Goal: Communication & Community: Answer question/provide support

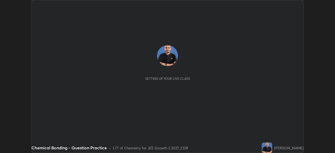
scroll to position [153, 335]
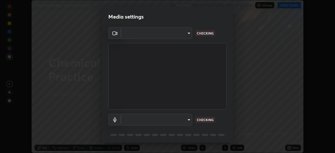
type input "fb57174be8733929c779687b6c747b251f50b7e0b4cf35f724d7f1923dedf309"
click at [189, 120] on body "Erase all Chemical Bonding - Question Practice Recording WAS SCHEDULED TO START…" at bounding box center [167, 76] width 335 height 153
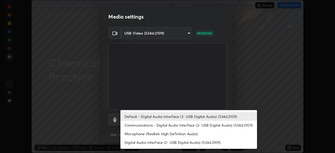
click at [182, 126] on li "Communications - Digital Audio Interface (2- USB Digital Audio) (534d:2109)" at bounding box center [188, 125] width 137 height 9
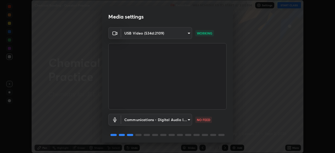
click at [180, 120] on body "Erase all Chemical Bonding - Question Practice Recording WAS SCHEDULED TO START…" at bounding box center [167, 76] width 335 height 153
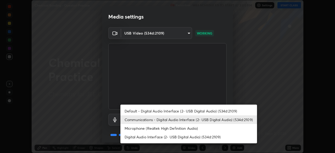
click at [182, 111] on li "Default - Digital Audio Interface (2- USB Digital Audio) (534d:2109)" at bounding box center [188, 111] width 137 height 9
type input "default"
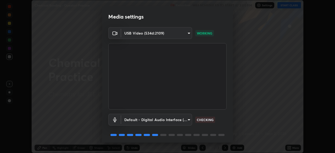
scroll to position [19, 0]
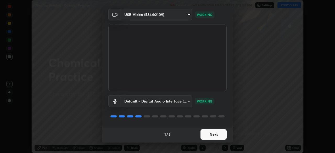
click at [208, 136] on button "Next" at bounding box center [213, 134] width 26 height 10
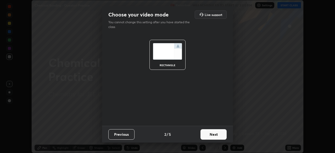
click at [206, 135] on button "Next" at bounding box center [213, 134] width 26 height 10
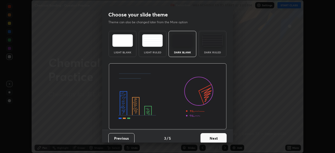
click at [206, 133] on button "Next" at bounding box center [213, 138] width 26 height 10
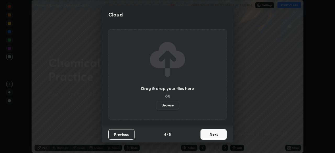
click at [205, 131] on button "Next" at bounding box center [213, 134] width 26 height 10
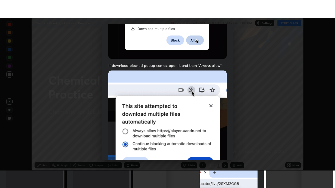
scroll to position [125, 0]
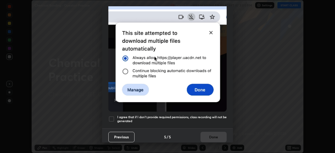
click at [114, 116] on div at bounding box center [111, 119] width 6 height 6
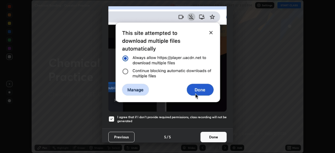
click at [209, 132] on button "Done" at bounding box center [213, 137] width 26 height 10
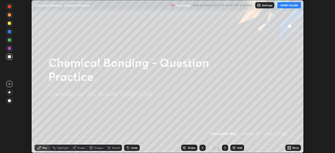
click at [289, 7] on button "START CLASS" at bounding box center [289, 5] width 24 height 6
click at [292, 147] on div "More" at bounding box center [295, 148] width 7 height 3
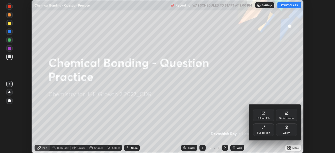
click at [263, 132] on div "Full screen" at bounding box center [263, 133] width 13 height 3
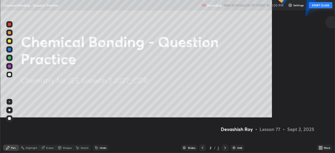
scroll to position [188, 335]
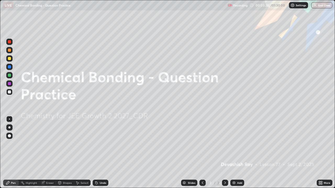
click at [237, 153] on div "Add" at bounding box center [239, 183] width 5 height 3
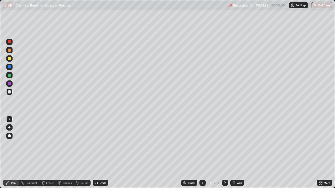
click at [6, 59] on div at bounding box center [9, 58] width 6 height 6
click at [10, 93] on div at bounding box center [9, 92] width 3 height 3
click at [10, 60] on div at bounding box center [9, 58] width 3 height 3
click at [9, 51] on div at bounding box center [9, 50] width 3 height 3
click at [9, 93] on div at bounding box center [9, 92] width 3 height 3
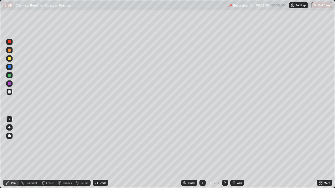
click at [100, 153] on div "Undo" at bounding box center [101, 183] width 16 height 6
click at [101, 153] on div "Undo" at bounding box center [101, 183] width 16 height 6
click at [100, 153] on div "Undo" at bounding box center [101, 183] width 16 height 6
click at [103, 153] on div "Undo" at bounding box center [101, 183] width 16 height 6
click at [68, 153] on div "Shapes" at bounding box center [65, 183] width 18 height 6
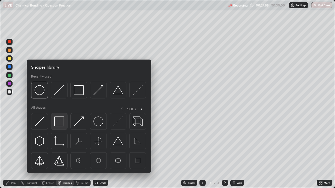
click at [58, 120] on img at bounding box center [59, 122] width 10 height 10
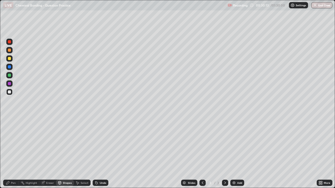
click at [59, 153] on icon at bounding box center [59, 182] width 3 height 1
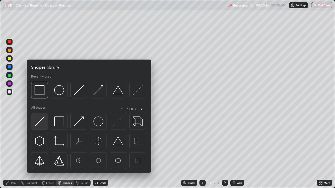
click at [37, 123] on img at bounding box center [40, 122] width 10 height 10
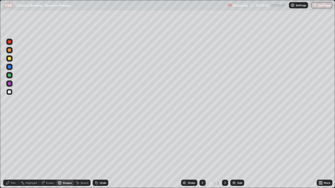
click at [100, 153] on div "Undo" at bounding box center [103, 183] width 7 height 3
click at [13, 153] on div "Pen" at bounding box center [13, 183] width 5 height 3
click at [9, 57] on div at bounding box center [9, 58] width 3 height 3
click at [51, 153] on div "Eraser" at bounding box center [50, 183] width 8 height 3
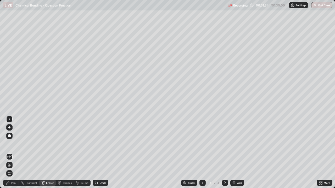
click at [66, 153] on div "Shapes" at bounding box center [67, 183] width 9 height 3
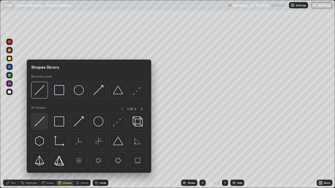
click at [42, 115] on div at bounding box center [39, 121] width 17 height 17
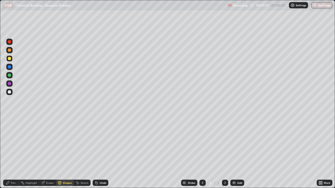
click at [12, 91] on div at bounding box center [9, 92] width 6 height 6
click at [11, 60] on div at bounding box center [9, 58] width 6 height 6
click at [11, 153] on div "Pen" at bounding box center [11, 183] width 16 height 6
click at [10, 92] on div at bounding box center [9, 92] width 3 height 3
click at [100, 153] on div "Undo" at bounding box center [103, 183] width 7 height 3
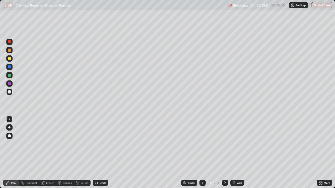
click at [99, 153] on div "Undo" at bounding box center [101, 183] width 16 height 6
click at [235, 153] on img at bounding box center [234, 183] width 4 height 4
click at [66, 153] on div "Shapes" at bounding box center [65, 183] width 18 height 6
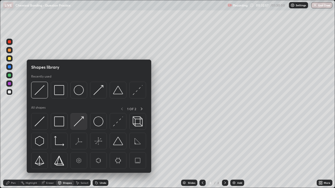
click at [78, 123] on img at bounding box center [79, 122] width 10 height 10
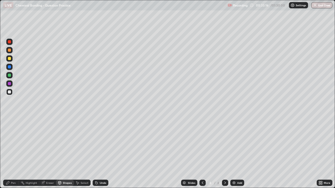
click at [14, 153] on div "Pen" at bounding box center [13, 183] width 5 height 3
click at [98, 153] on div "Undo" at bounding box center [101, 183] width 16 height 6
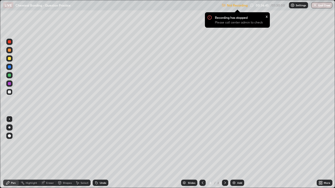
click at [233, 4] on p "Not Recording" at bounding box center [237, 5] width 21 height 4
click at [323, 153] on div "More" at bounding box center [325, 183] width 16 height 6
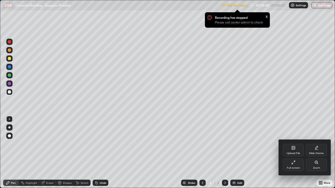
click at [293, 153] on div "Full screen" at bounding box center [293, 168] width 13 height 3
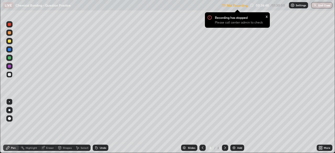
scroll to position [26011, 25829]
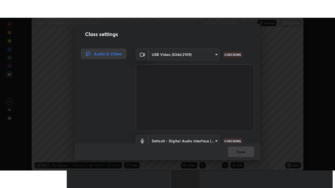
scroll to position [24, 0]
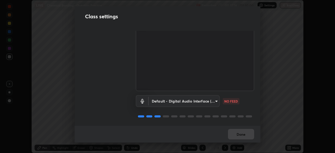
click at [214, 99] on body "Erase all LIVE Chemical Bonding - Question Practice Recording 00:37:16 / 01:30:…" at bounding box center [167, 76] width 335 height 153
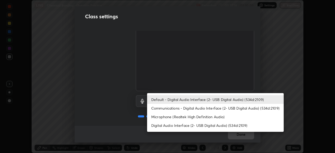
click at [215, 108] on li "Communications - Digital Audio Interface (2- USB Digital Audio) (534d:2109)" at bounding box center [215, 108] width 137 height 9
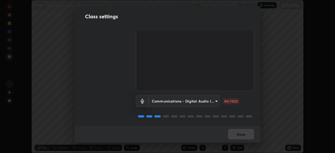
click at [209, 97] on body "Erase all LIVE Chemical Bonding - Question Practice Recording 00:37:17 / 01:30:…" at bounding box center [167, 76] width 335 height 153
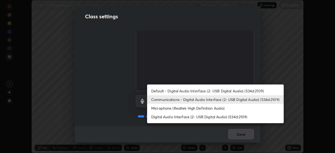
click at [208, 90] on li "Default - Digital Audio Interface (2- USB Digital Audio) (534d:2109)" at bounding box center [215, 91] width 137 height 9
type input "default"
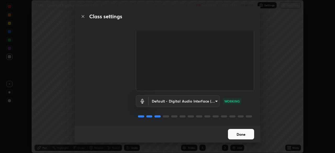
click at [245, 134] on button "Done" at bounding box center [241, 134] width 26 height 10
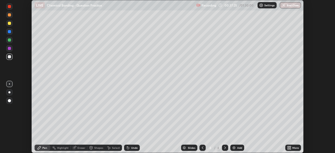
click at [292, 148] on div "More" at bounding box center [295, 148] width 7 height 3
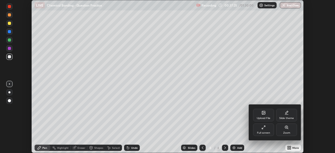
click at [267, 127] on div "Full screen" at bounding box center [263, 129] width 21 height 13
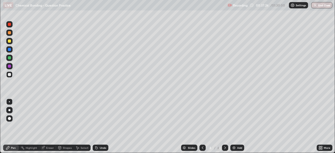
scroll to position [188, 335]
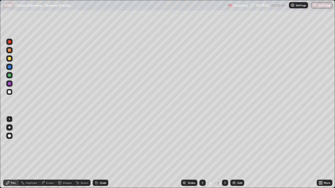
click at [67, 153] on div "Shapes" at bounding box center [67, 183] width 9 height 3
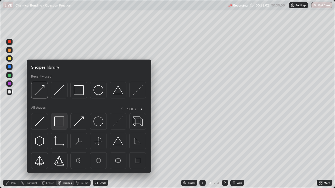
click at [59, 120] on img at bounding box center [59, 122] width 10 height 10
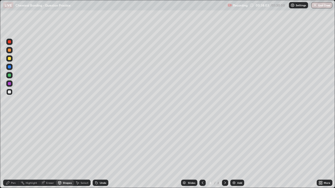
click at [66, 153] on div "Shapes" at bounding box center [65, 183] width 18 height 6
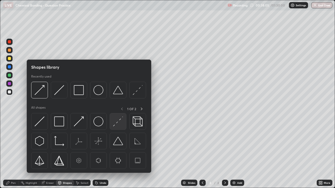
click at [115, 122] on img at bounding box center [118, 122] width 10 height 10
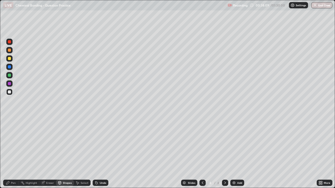
click at [10, 58] on div at bounding box center [9, 58] width 3 height 3
click at [9, 83] on div at bounding box center [9, 83] width 3 height 3
click at [82, 153] on div "Select" at bounding box center [85, 183] width 8 height 3
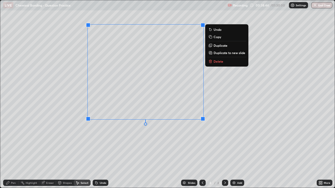
click at [98, 137] on div "0 ° Undo Copy Duplicate Duplicate to new slide Delete" at bounding box center [167, 94] width 334 height 188
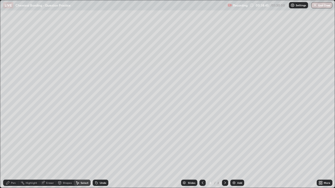
click at [13, 153] on div "Pen" at bounding box center [13, 183] width 5 height 3
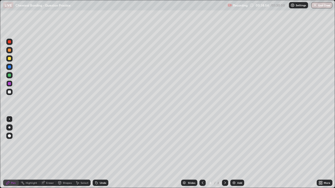
click at [97, 153] on div "Undo" at bounding box center [101, 183] width 16 height 6
click at [66, 153] on div "Shapes" at bounding box center [67, 183] width 9 height 3
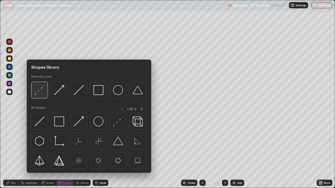
click at [41, 94] on img at bounding box center [40, 90] width 10 height 10
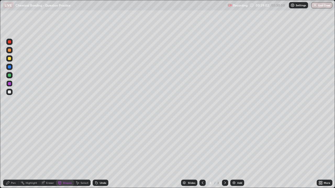
click at [105, 153] on div "Undo" at bounding box center [101, 183] width 16 height 6
click at [10, 75] on div at bounding box center [9, 75] width 3 height 3
click at [96, 153] on icon at bounding box center [97, 183] width 2 height 2
click at [11, 91] on div at bounding box center [9, 92] width 6 height 6
click at [10, 75] on div at bounding box center [9, 75] width 3 height 3
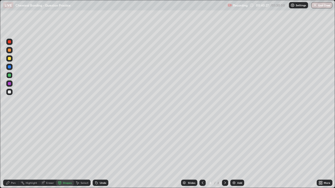
click at [12, 153] on div "Pen" at bounding box center [11, 183] width 16 height 6
click at [12, 60] on div at bounding box center [9, 58] width 6 height 6
click at [10, 86] on div at bounding box center [9, 84] width 6 height 6
click at [10, 91] on div at bounding box center [9, 92] width 3 height 3
click at [202, 153] on icon at bounding box center [202, 183] width 4 height 4
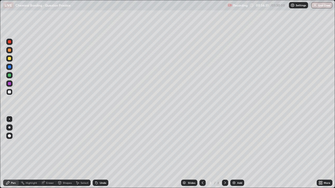
click at [100, 153] on div "Undo" at bounding box center [103, 183] width 7 height 3
click at [98, 153] on div "Undo" at bounding box center [101, 183] width 16 height 6
click at [103, 153] on div "Undo" at bounding box center [103, 183] width 7 height 3
click at [104, 153] on div "Undo" at bounding box center [103, 183] width 7 height 3
click at [101, 153] on div "Undo" at bounding box center [103, 183] width 7 height 3
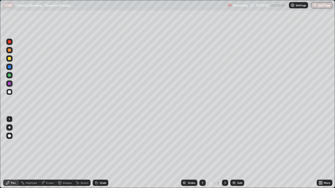
click at [225, 153] on icon at bounding box center [225, 183] width 4 height 4
click at [64, 153] on div "Shapes" at bounding box center [65, 183] width 18 height 10
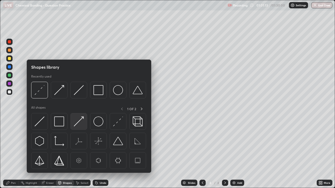
click at [76, 126] on img at bounding box center [79, 122] width 10 height 10
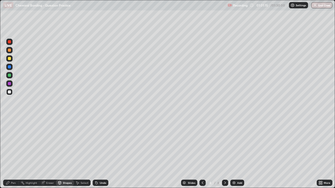
click at [100, 153] on div "Undo" at bounding box center [101, 183] width 16 height 6
click at [82, 153] on div "Select" at bounding box center [82, 183] width 17 height 6
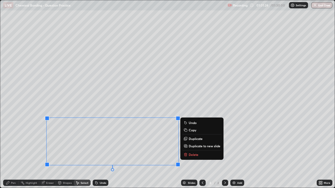
click at [35, 153] on div "0 ° Undo Copy Duplicate Duplicate to new slide Delete" at bounding box center [167, 94] width 334 height 188
click at [32, 152] on div "0 ° Undo Copy Duplicate Duplicate to new slide Delete" at bounding box center [167, 94] width 334 height 188
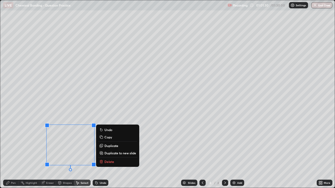
click at [110, 144] on p "Duplicate" at bounding box center [111, 146] width 14 height 4
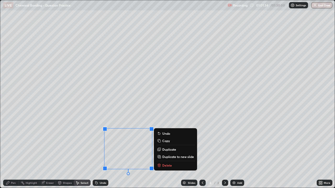
click at [19, 153] on div "0 ° Undo Copy Duplicate Duplicate to new slide Delete" at bounding box center [167, 94] width 334 height 188
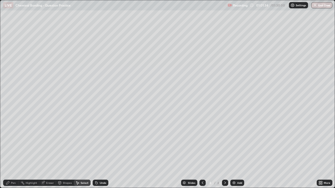
click at [14, 153] on div "Pen" at bounding box center [11, 183] width 16 height 6
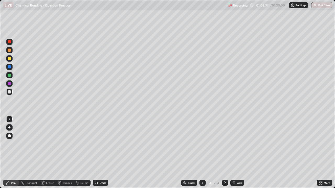
click at [202, 153] on icon at bounding box center [202, 183] width 4 height 4
click at [50, 153] on div "Eraser" at bounding box center [50, 183] width 8 height 3
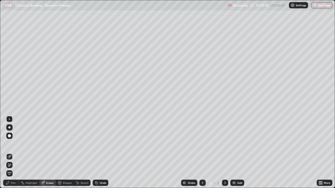
click at [101, 153] on div "Undo" at bounding box center [103, 183] width 7 height 3
click at [17, 153] on div "Pen" at bounding box center [11, 183] width 16 height 6
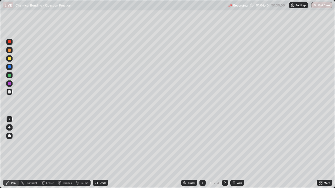
click at [223, 153] on icon at bounding box center [225, 183] width 4 height 4
click at [238, 153] on div "Add" at bounding box center [239, 183] width 5 height 3
click at [67, 153] on div "Shapes" at bounding box center [67, 183] width 9 height 3
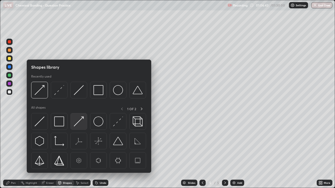
click at [77, 120] on img at bounding box center [79, 122] width 10 height 10
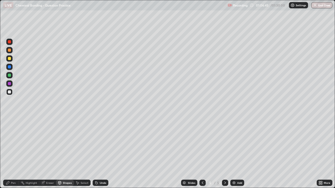
click at [102, 153] on div "Undo" at bounding box center [101, 183] width 16 height 6
click at [100, 153] on div "Undo" at bounding box center [103, 183] width 7 height 3
click at [83, 153] on div "Select" at bounding box center [82, 183] width 17 height 6
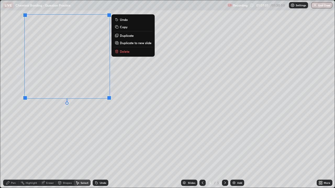
click at [126, 36] on p "Duplicate" at bounding box center [127, 35] width 14 height 4
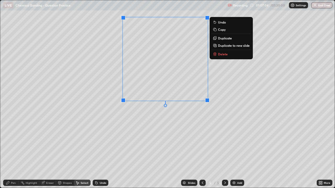
click at [219, 38] on p "Duplicate" at bounding box center [225, 38] width 14 height 4
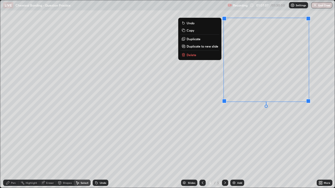
click at [195, 39] on p "Duplicate" at bounding box center [194, 39] width 14 height 4
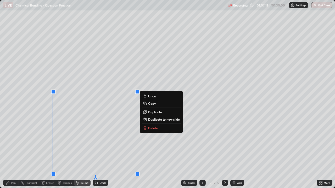
click at [152, 111] on p "Duplicate" at bounding box center [155, 112] width 14 height 4
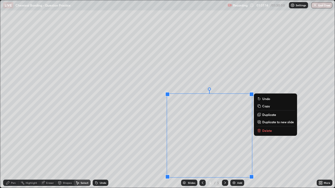
click at [277, 151] on div "0 ° Undo Copy Duplicate Duplicate to new slide Delete" at bounding box center [167, 94] width 334 height 188
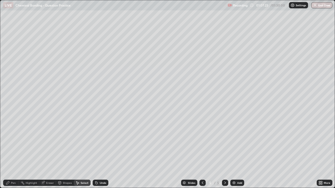
click at [324, 153] on div "More" at bounding box center [327, 183] width 7 height 3
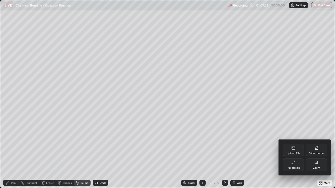
click at [292, 153] on icon at bounding box center [292, 163] width 1 height 1
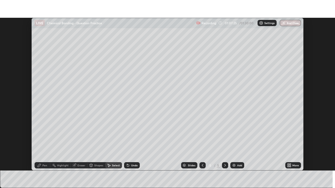
scroll to position [26011, 25829]
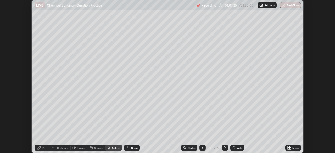
click at [294, 147] on div "More" at bounding box center [295, 148] width 7 height 3
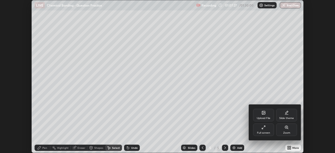
click at [263, 129] on icon at bounding box center [263, 127] width 4 height 4
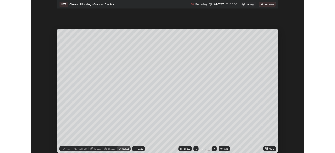
scroll to position [188, 335]
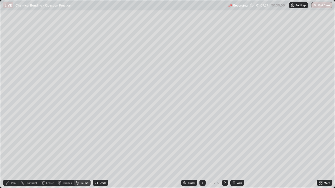
click at [14, 153] on div "Pen" at bounding box center [13, 183] width 5 height 3
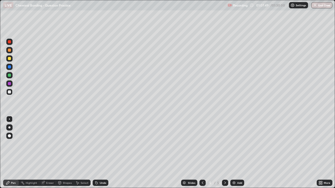
click at [101, 153] on div "Undo" at bounding box center [103, 183] width 7 height 3
click at [100, 153] on div "Undo" at bounding box center [101, 183] width 16 height 6
click at [97, 153] on icon at bounding box center [96, 183] width 4 height 4
click at [103, 153] on div "Undo" at bounding box center [103, 183] width 7 height 3
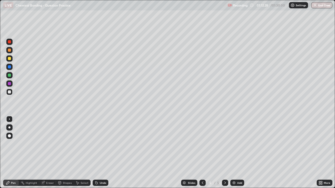
click at [96, 153] on icon at bounding box center [97, 183] width 2 height 2
click at [102, 153] on div "Undo" at bounding box center [103, 183] width 7 height 3
click at [103, 153] on div "Undo" at bounding box center [103, 183] width 7 height 3
click at [50, 153] on div "Eraser" at bounding box center [50, 183] width 8 height 3
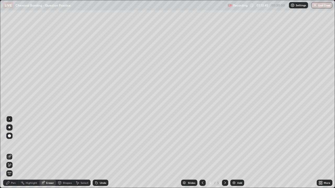
click at [15, 153] on div "Pen" at bounding box center [11, 183] width 16 height 10
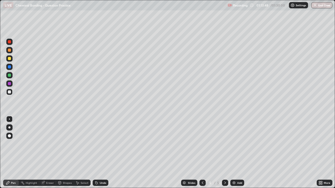
click at [100, 153] on div "Undo" at bounding box center [103, 183] width 7 height 3
click at [49, 153] on div "Eraser" at bounding box center [47, 183] width 17 height 6
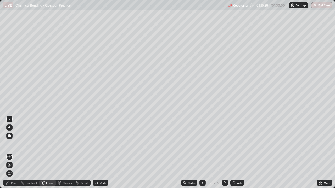
click at [66, 153] on div "Shapes" at bounding box center [67, 183] width 9 height 3
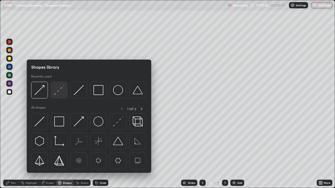
click at [58, 95] on img at bounding box center [59, 90] width 10 height 10
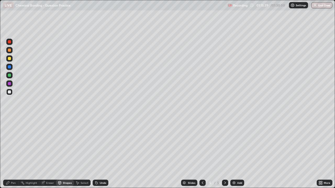
click at [13, 153] on div "Pen" at bounding box center [13, 183] width 5 height 3
click at [99, 153] on div "Undo" at bounding box center [101, 183] width 16 height 6
click at [47, 153] on div "Eraser" at bounding box center [50, 183] width 8 height 3
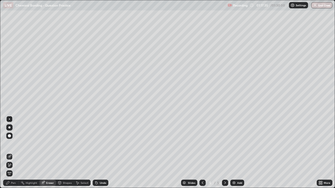
click at [31, 153] on div "Highlight" at bounding box center [29, 183] width 20 height 6
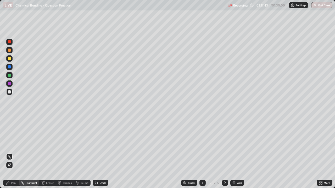
click at [12, 153] on div "Pen" at bounding box center [11, 183] width 16 height 6
click at [104, 153] on div "Undo" at bounding box center [103, 183] width 7 height 3
click at [10, 76] on div at bounding box center [9, 75] width 3 height 3
click at [66, 153] on div "Shapes" at bounding box center [67, 183] width 9 height 3
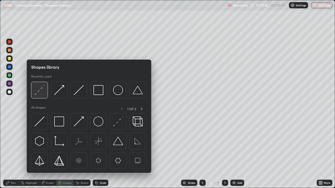
click at [42, 94] on img at bounding box center [40, 90] width 10 height 10
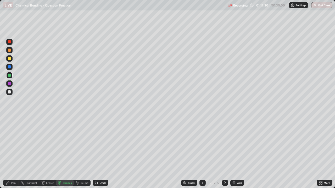
click at [104, 153] on div "Undo" at bounding box center [101, 183] width 16 height 6
click at [8, 84] on div at bounding box center [9, 83] width 3 height 3
click at [12, 153] on div "Pen" at bounding box center [13, 183] width 5 height 3
click at [8, 50] on div at bounding box center [9, 50] width 3 height 3
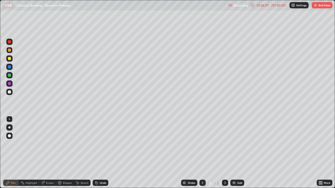
click at [311, 153] on div "Slides 5 / 5 Add" at bounding box center [212, 183] width 208 height 10
click at [316, 153] on div "Slides 5 / 5 Add" at bounding box center [212, 183] width 208 height 10
click at [323, 153] on div "More" at bounding box center [325, 183] width 16 height 10
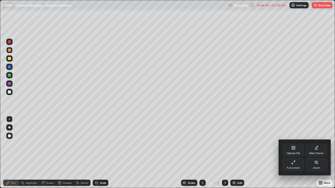
click at [325, 153] on div at bounding box center [167, 94] width 335 height 188
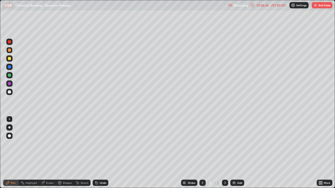
click at [83, 153] on div "Select" at bounding box center [85, 183] width 8 height 3
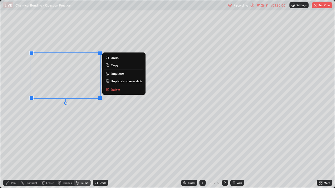
click at [30, 109] on div "0 ° Undo Copy Duplicate Duplicate to new slide Delete" at bounding box center [167, 94] width 334 height 188
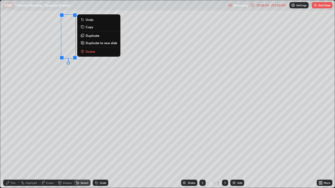
click at [39, 110] on div "0 ° Undo Copy Duplicate Duplicate to new slide Delete" at bounding box center [167, 94] width 334 height 188
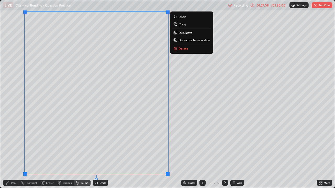
click at [178, 49] on button "Delete" at bounding box center [191, 49] width 39 height 6
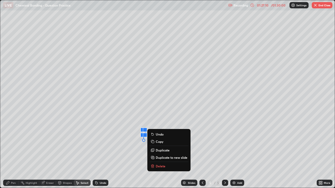
click at [159, 149] on p "Duplicate" at bounding box center [163, 150] width 14 height 4
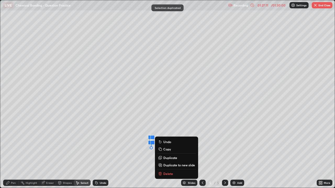
click at [166, 153] on p "Duplicate" at bounding box center [170, 158] width 14 height 4
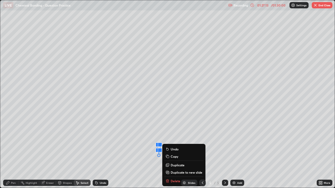
click at [170, 153] on div "Slides 5 / 5 Add" at bounding box center [212, 183] width 208 height 10
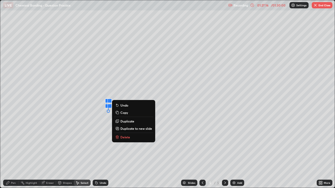
click at [126, 137] on p "Delete" at bounding box center [125, 137] width 10 height 4
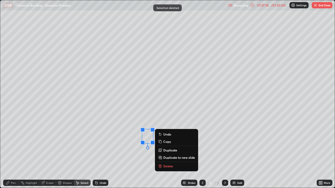
click at [164, 153] on p "Delete" at bounding box center [168, 166] width 10 height 4
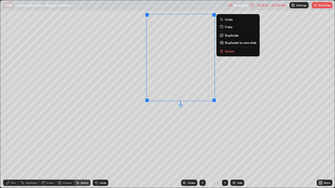
click at [226, 51] on p "Delete" at bounding box center [230, 51] width 10 height 4
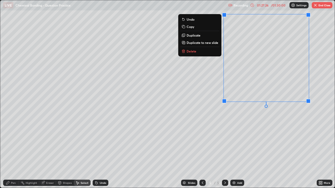
click at [203, 53] on button "Delete" at bounding box center [199, 51] width 39 height 6
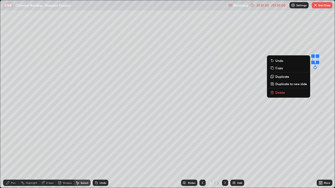
click at [278, 91] on p "Delete" at bounding box center [280, 93] width 10 height 4
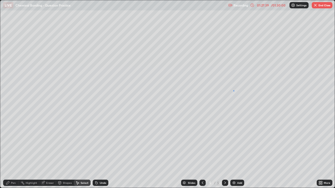
click at [233, 91] on div "0 ° Undo Copy Duplicate Duplicate to new slide Delete" at bounding box center [167, 94] width 334 height 188
click at [205, 153] on div at bounding box center [202, 183] width 6 height 6
click at [201, 153] on icon at bounding box center [202, 183] width 4 height 4
click at [225, 153] on icon at bounding box center [225, 183] width 4 height 4
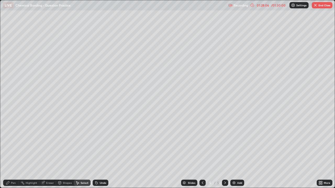
click at [320, 7] on button "End Class" at bounding box center [322, 5] width 21 height 6
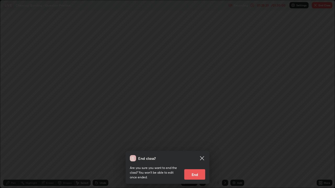
click at [191, 153] on button "End" at bounding box center [194, 175] width 21 height 10
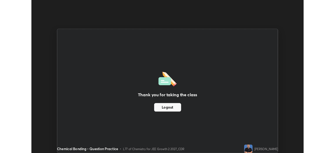
scroll to position [26011, 25829]
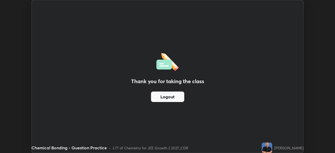
click at [181, 97] on button "Logout" at bounding box center [167, 97] width 33 height 10
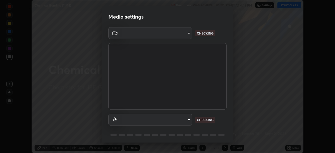
scroll to position [153, 335]
type input "fb57174be8733929c779687b6c747b251f50b7e0b4cf35f724d7f1923dedf309"
click at [186, 117] on body "Erase all Chemical Bonding (11/14) Recording WAS SCHEDULED TO START AT 4:45 PM …" at bounding box center [167, 76] width 335 height 153
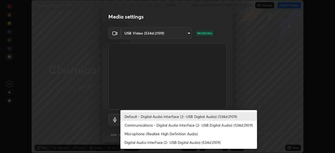
click at [173, 122] on li "Communications - Digital Audio Interface (2- USB Digital Audio) (534d:2109)" at bounding box center [188, 125] width 137 height 9
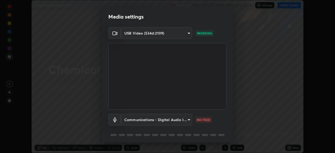
click at [171, 119] on body "Erase all Chemical Bonding (11/14) Recording WAS SCHEDULED TO START AT 4:45 PM …" at bounding box center [167, 76] width 335 height 153
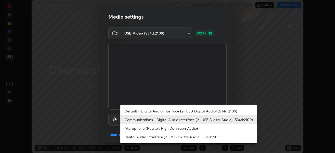
click at [170, 110] on li "Default - Digital Audio Interface (2- USB Digital Audio) (534d:2109)" at bounding box center [188, 111] width 137 height 9
type input "default"
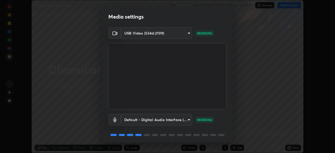
scroll to position [19, 0]
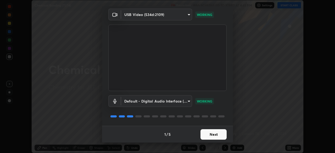
click at [215, 132] on button "Next" at bounding box center [213, 134] width 26 height 10
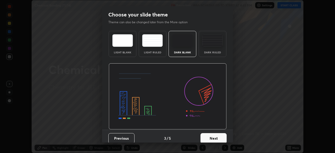
click at [218, 135] on button "Next" at bounding box center [213, 138] width 26 height 10
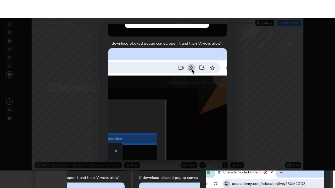
scroll to position [125, 0]
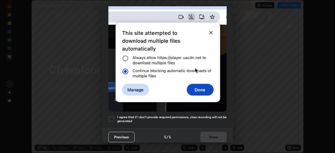
click at [113, 116] on div at bounding box center [111, 119] width 6 height 6
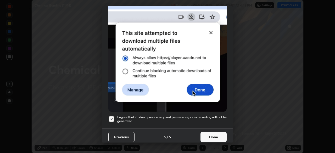
click at [212, 132] on button "Done" at bounding box center [213, 137] width 26 height 10
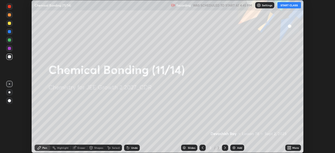
click at [292, 7] on button "START CLASS" at bounding box center [289, 5] width 24 height 6
click at [287, 145] on div "More" at bounding box center [293, 148] width 16 height 6
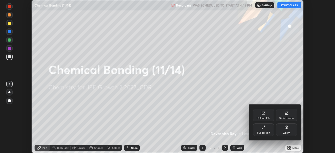
click at [262, 127] on icon at bounding box center [263, 127] width 4 height 4
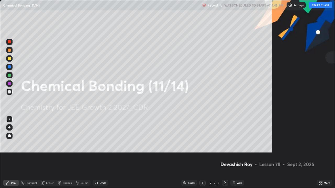
scroll to position [188, 335]
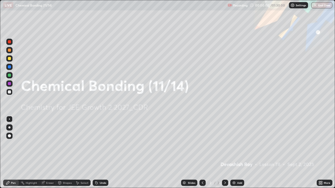
click at [324, 4] on button "End Class" at bounding box center [321, 5] width 21 height 6
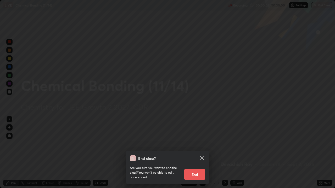
click at [280, 71] on div "End class? Are you sure you want to end the class? You won’t be able to edit on…" at bounding box center [167, 94] width 335 height 188
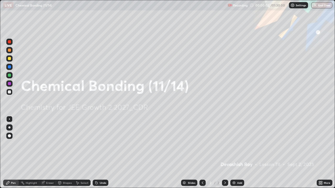
click at [240, 153] on div "Add" at bounding box center [239, 183] width 5 height 3
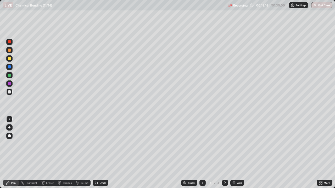
click at [66, 153] on div "Shapes" at bounding box center [65, 183] width 18 height 10
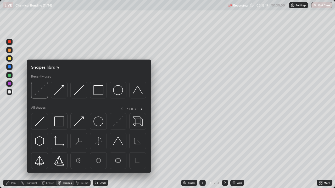
click at [78, 120] on img at bounding box center [79, 122] width 10 height 10
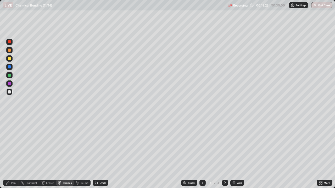
click at [97, 153] on div "Undo" at bounding box center [100, 183] width 18 height 10
click at [100, 153] on div "Undo" at bounding box center [101, 183] width 16 height 6
click at [82, 153] on div "Select" at bounding box center [85, 183] width 8 height 3
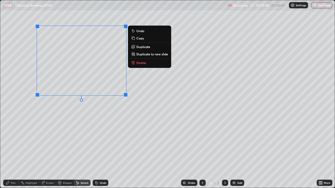
click at [141, 47] on p "Duplicate" at bounding box center [143, 47] width 14 height 4
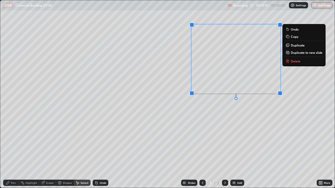
click at [293, 46] on p "Duplicate" at bounding box center [298, 45] width 14 height 4
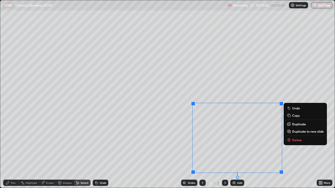
click at [165, 111] on div "0 ° Undo Copy Duplicate Duplicate to new slide Delete" at bounding box center [167, 94] width 334 height 188
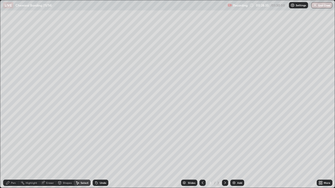
click at [12, 153] on div "Pen" at bounding box center [13, 183] width 5 height 3
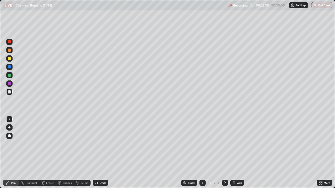
click at [96, 153] on icon at bounding box center [96, 183] width 4 height 4
click at [95, 153] on icon at bounding box center [96, 183] width 4 height 4
click at [95, 153] on div "Undo" at bounding box center [101, 183] width 16 height 6
click at [102, 153] on div "Undo" at bounding box center [103, 183] width 7 height 3
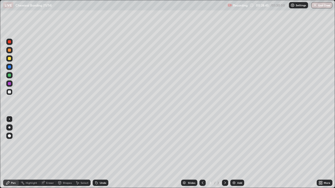
click at [82, 153] on div "Select" at bounding box center [85, 183] width 8 height 3
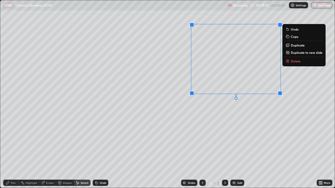
click at [294, 47] on p "Duplicate" at bounding box center [298, 45] width 14 height 4
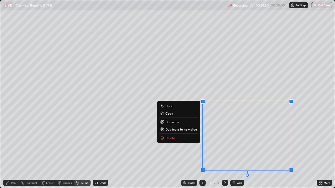
click at [142, 117] on div "0 ° Undo Copy Duplicate Duplicate to new slide Delete" at bounding box center [167, 94] width 334 height 188
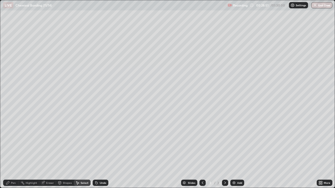
click at [12, 153] on div "Pen" at bounding box center [11, 183] width 16 height 6
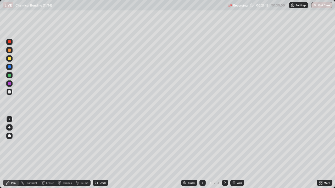
click at [102, 153] on div "Undo" at bounding box center [101, 183] width 16 height 6
click at [101, 153] on div "Undo" at bounding box center [103, 183] width 7 height 3
click at [103, 153] on div "Undo" at bounding box center [101, 183] width 16 height 6
click at [103, 153] on div "Undo" at bounding box center [103, 183] width 7 height 3
click at [67, 153] on div "Shapes" at bounding box center [65, 183] width 18 height 6
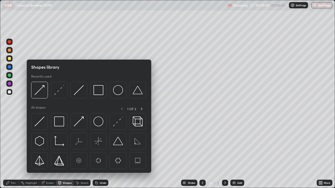
click at [60, 93] on img at bounding box center [59, 90] width 10 height 10
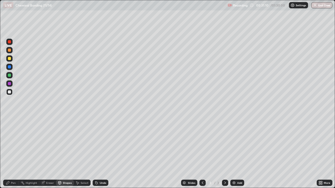
click at [13, 153] on div "Pen" at bounding box center [13, 183] width 5 height 3
click at [100, 153] on div "Undo" at bounding box center [103, 183] width 7 height 3
click at [239, 153] on div "Add" at bounding box center [239, 183] width 5 height 3
click at [9, 60] on div at bounding box center [9, 58] width 3 height 3
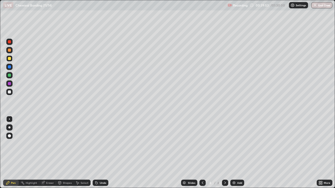
click at [195, 153] on div "Slides" at bounding box center [189, 183] width 16 height 6
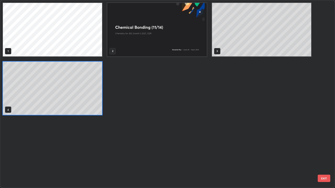
scroll to position [186, 332]
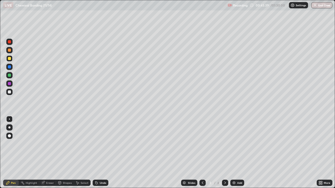
click at [223, 153] on div at bounding box center [225, 183] width 6 height 6
click at [10, 92] on div at bounding box center [9, 92] width 3 height 3
click at [103, 153] on div "Undo" at bounding box center [103, 183] width 7 height 3
click at [102, 153] on div "Undo" at bounding box center [103, 183] width 7 height 3
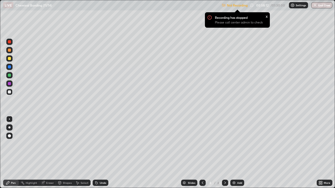
click at [240, 5] on p "Not Recording" at bounding box center [237, 5] width 21 height 4
click at [294, 6] on img at bounding box center [292, 5] width 4 height 4
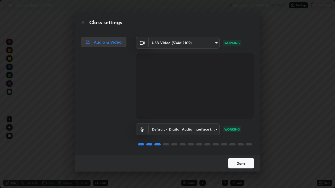
click at [244, 153] on button "Done" at bounding box center [241, 163] width 26 height 10
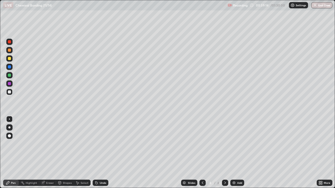
click at [233, 153] on img at bounding box center [234, 183] width 4 height 4
click at [97, 153] on icon at bounding box center [96, 183] width 4 height 4
click at [97, 153] on icon at bounding box center [97, 183] width 2 height 2
click at [98, 153] on icon at bounding box center [96, 183] width 4 height 4
click at [96, 153] on div "Undo" at bounding box center [100, 183] width 18 height 10
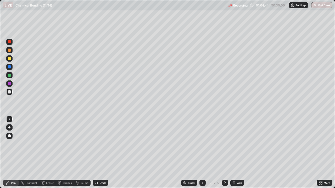
click at [102, 153] on div "Undo" at bounding box center [100, 183] width 18 height 10
click at [101, 153] on div "Undo" at bounding box center [100, 183] width 18 height 10
click at [100, 153] on div "Undo" at bounding box center [101, 183] width 16 height 6
click at [100, 153] on div "Undo" at bounding box center [103, 183] width 7 height 3
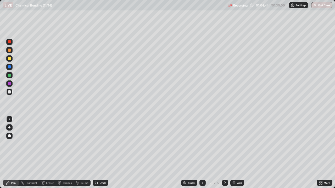
click at [99, 153] on div "Undo" at bounding box center [101, 183] width 16 height 6
click at [98, 153] on div "Undo" at bounding box center [101, 183] width 16 height 6
click at [97, 153] on icon at bounding box center [96, 183] width 4 height 4
click at [96, 153] on div "Undo" at bounding box center [101, 183] width 16 height 6
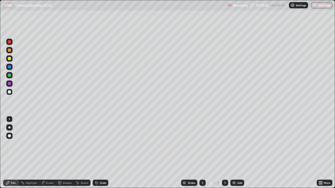
click at [95, 153] on div "Undo" at bounding box center [101, 183] width 16 height 6
click at [94, 153] on div "Undo" at bounding box center [101, 183] width 16 height 6
click at [94, 153] on icon at bounding box center [96, 183] width 4 height 4
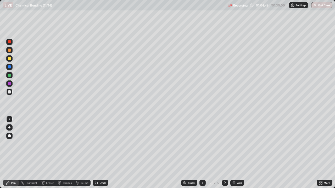
click at [94, 153] on icon at bounding box center [96, 183] width 4 height 4
click at [94, 153] on div "Undo" at bounding box center [101, 183] width 16 height 6
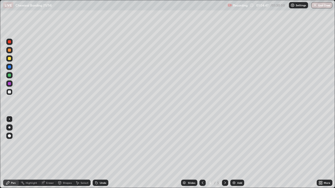
click at [93, 153] on div "Undo" at bounding box center [101, 183] width 16 height 6
click at [92, 153] on div "Undo" at bounding box center [100, 183] width 18 height 10
click at [320, 7] on button "End Class" at bounding box center [321, 5] width 21 height 6
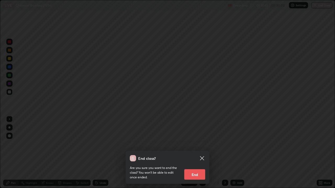
click at [194, 153] on button "End" at bounding box center [194, 175] width 21 height 10
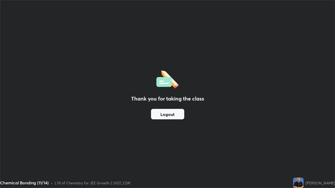
click at [175, 115] on button "Logout" at bounding box center [167, 114] width 33 height 10
